Goal: Information Seeking & Learning: Understand process/instructions

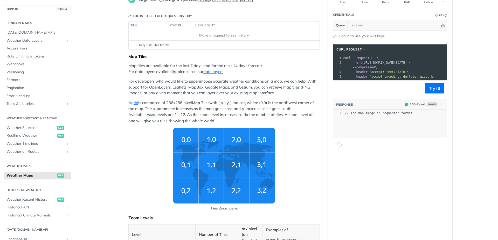
scroll to position [50, 0]
click at [179, 93] on p "For developers who would like to superimpose accurate weather conditions on a m…" at bounding box center [223, 88] width 191 height 18
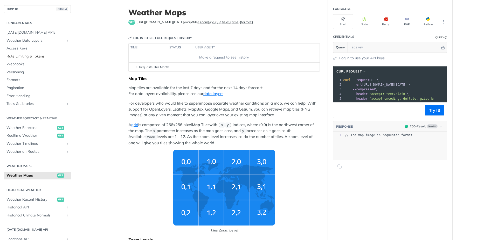
scroll to position [16, 0]
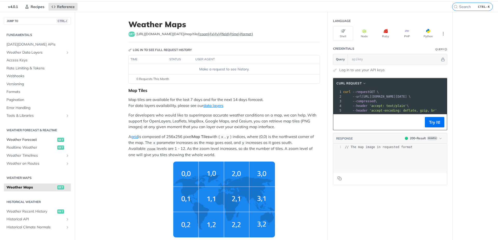
click at [29, 137] on link "Weather Forecast get" at bounding box center [37, 140] width 67 height 8
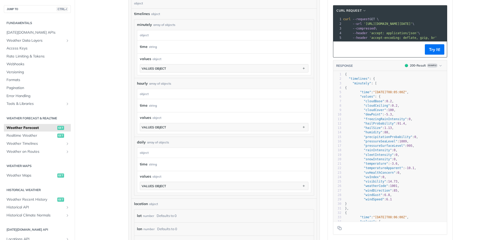
scroll to position [518, 0]
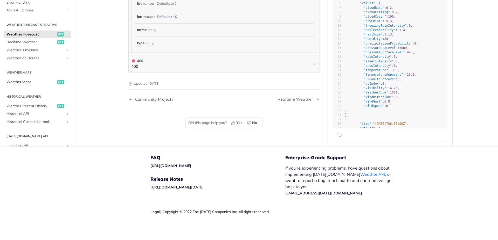
click at [38, 82] on span "Weather Maps" at bounding box center [31, 82] width 50 height 5
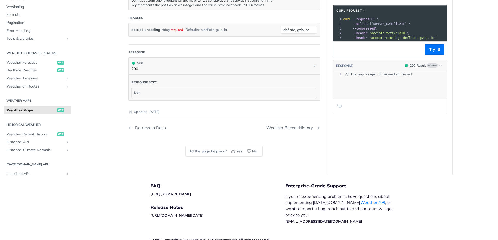
scroll to position [686, 0]
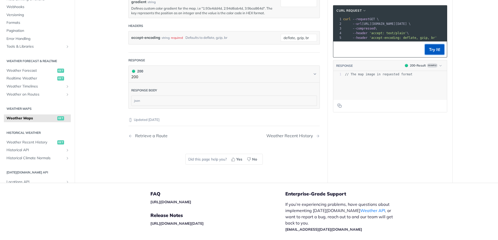
click at [428, 52] on button "Try It!" at bounding box center [434, 49] width 19 height 10
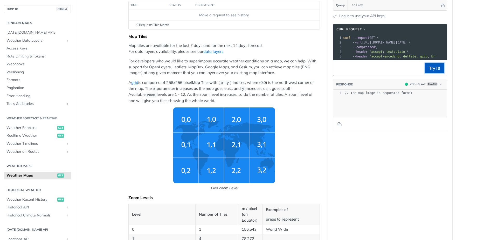
click at [426, 73] on button "Try It!" at bounding box center [434, 68] width 19 height 10
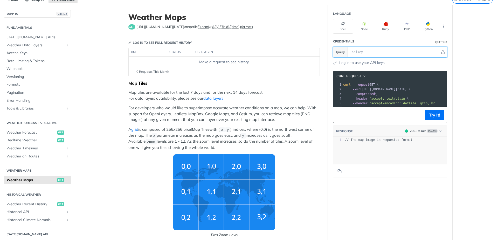
scroll to position [4, 0]
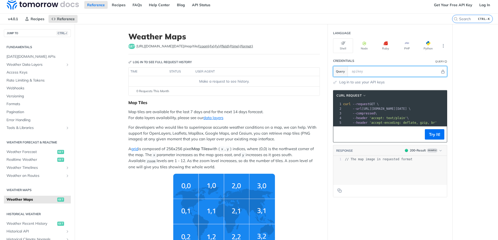
click at [395, 72] on input "text" at bounding box center [394, 71] width 91 height 10
click at [400, 120] on span "'accept: text/plain'" at bounding box center [388, 118] width 38 height 4
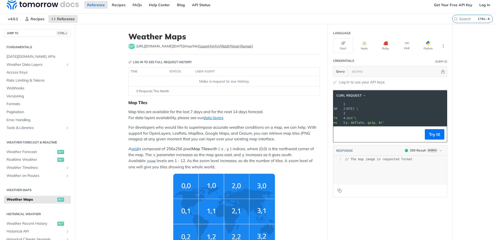
scroll to position [0, 32]
click at [397, 112] on pre "--compressed \" at bounding box center [390, 113] width 161 height 5
click at [378, 108] on span "--url https://api.tomorrow.io/v4/map/tile/5/2/3/precipitationIntensity/now.png \" at bounding box center [344, 109] width 67 height 4
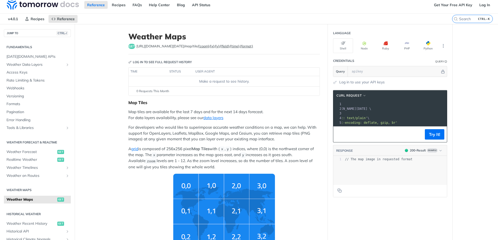
click at [371, 108] on span "--url https://api.tomorrow.io/v4/map/tile/5/2/3/precipitationIntensity/now.png \" at bounding box center [336, 109] width 67 height 4
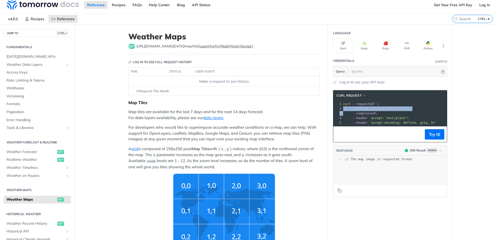
click at [410, 108] on span "--url https://api.tomorrow.io/v4/map/tile/5/2/3/precipitationIntensity/now.png \" at bounding box center [376, 109] width 67 height 4
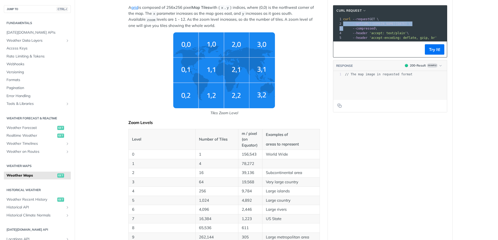
scroll to position [34, 0]
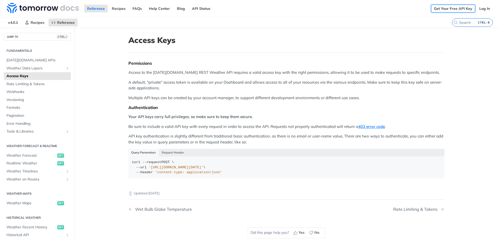
click at [444, 11] on link "Get Your Free API Key" at bounding box center [453, 9] width 44 height 8
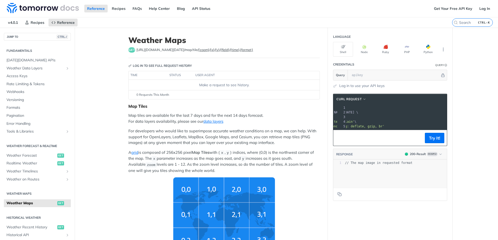
scroll to position [0, 55]
click at [366, 80] on input "text" at bounding box center [394, 75] width 91 height 10
paste input "ekEnQhR6ToJ4Cs06tiKQQcXW85Upucp9"
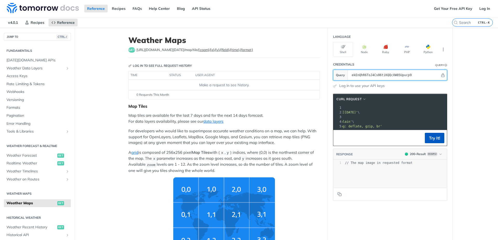
type input "ekEnQhR6ToJ4Cs06tiKQQcXW85Upucp9"
click at [433, 138] on button "Try It!" at bounding box center [434, 138] width 19 height 10
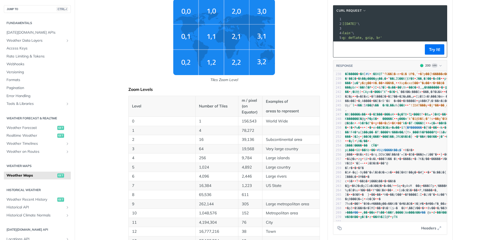
scroll to position [1299, 0]
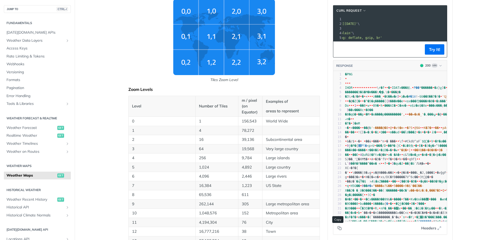
click at [336, 231] on button "Copy to clipboard" at bounding box center [339, 228] width 7 height 8
click at [339, 230] on icon "Copy to clipboard" at bounding box center [340, 229] width 2 height 2
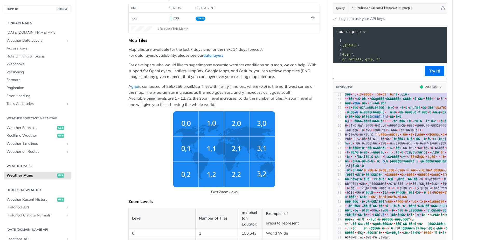
type textarea "�PNG      IHDR         \r�f  � IDATx�ܽ��䶎.P��*ۧ�������z}ϱ]�� AI�K9O…"
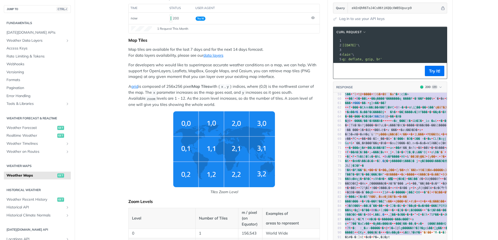
drag, startPoint x: 342, startPoint y: 166, endPoint x: 420, endPoint y: 240, distance: 107.8
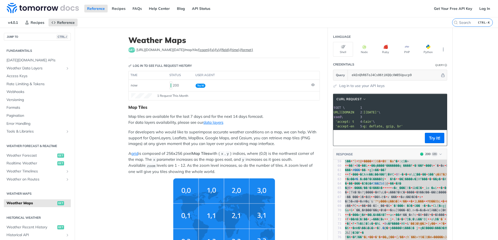
click at [375, 108] on pre "curl --request GET \" at bounding box center [428, 107] width 240 height 5
copy div "curl --request GET \ 2 --url 'https://api.tomorrow.io/v4/map/tile/5/2/3/precipi…"
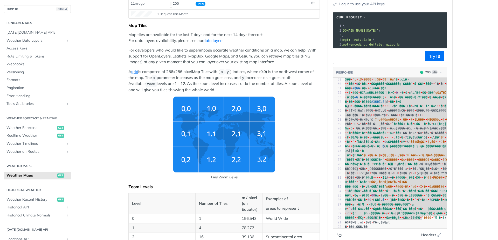
scroll to position [29, 0]
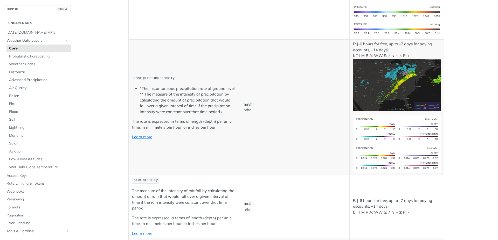
scroll to position [917, 0]
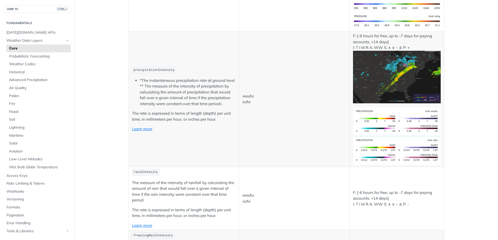
click at [383, 78] on img "Expand image" at bounding box center [397, 77] width 88 height 53
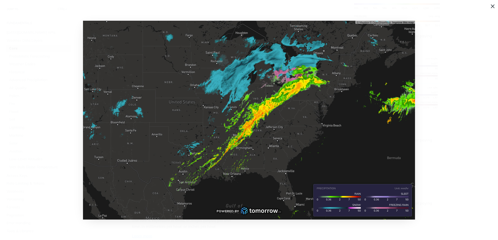
click at [447, 115] on span "Collapse image" at bounding box center [249, 120] width 498 height 240
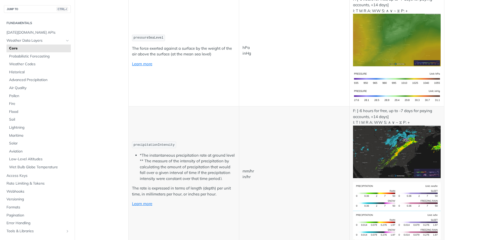
scroll to position [839, 0]
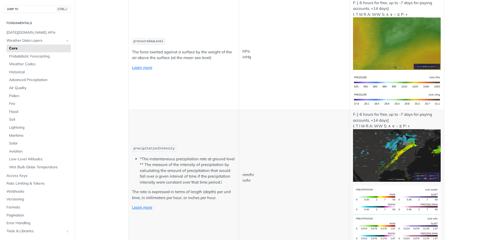
click at [383, 149] on img "Expand image" at bounding box center [397, 155] width 88 height 53
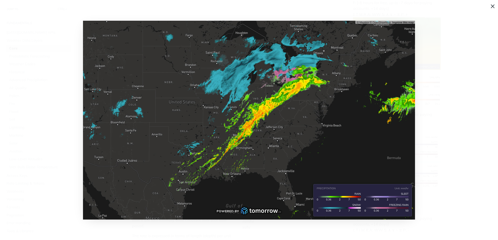
click at [458, 141] on span "Collapse image" at bounding box center [249, 120] width 498 height 240
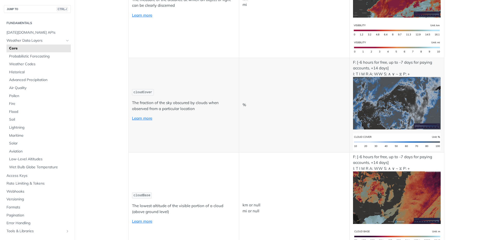
scroll to position [1754, 0]
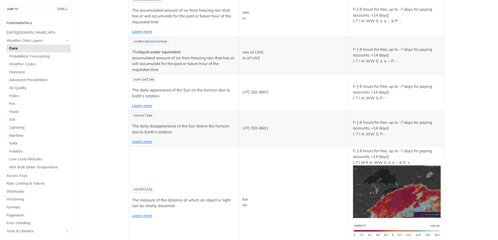
click at [319, 123] on td "UTC ISO-8601" at bounding box center [294, 128] width 110 height 36
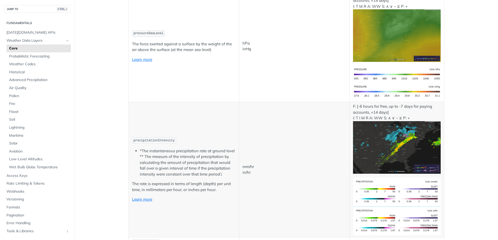
scroll to position [864, 0]
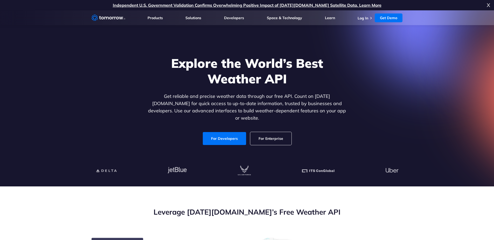
click at [274, 138] on div "Explore the World’s Best Weather API Get reliable and precise weather data thro…" at bounding box center [246, 100] width 319 height 110
click at [274, 138] on link "For Enterprise" at bounding box center [270, 138] width 41 height 13
click at [232, 133] on link "For Developers" at bounding box center [224, 138] width 43 height 13
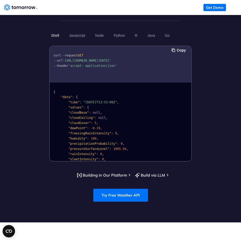
scroll to position [494, 0]
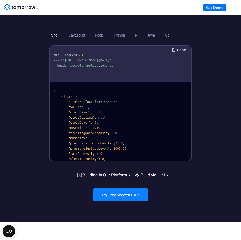
click at [128, 189] on link "Try Free Weather API" at bounding box center [120, 195] width 55 height 13
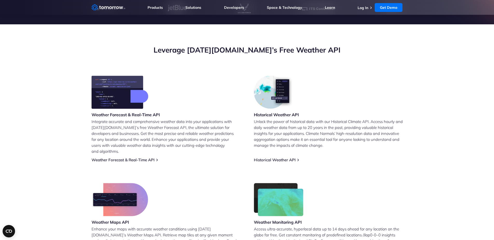
scroll to position [0, 0]
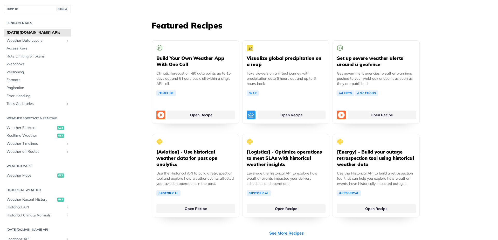
scroll to position [945, 0]
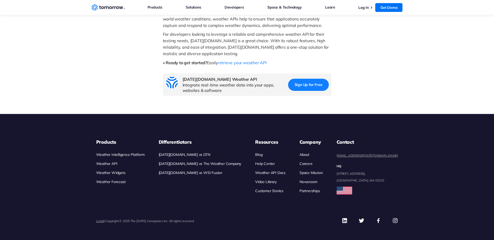
scroll to position [686, 0]
